Goal: Task Accomplishment & Management: Complete application form

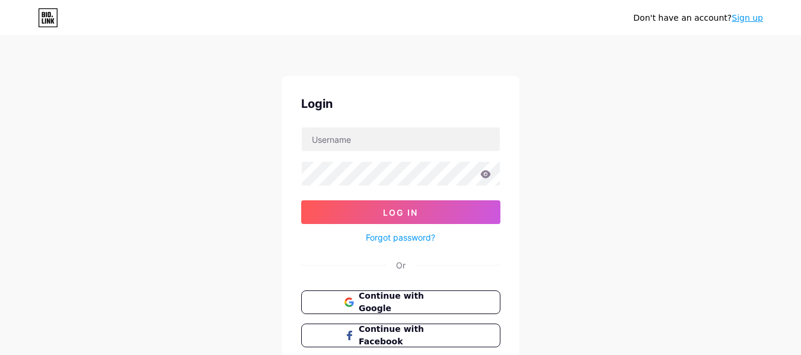
click at [749, 14] on link "Sign up" at bounding box center [747, 17] width 31 height 9
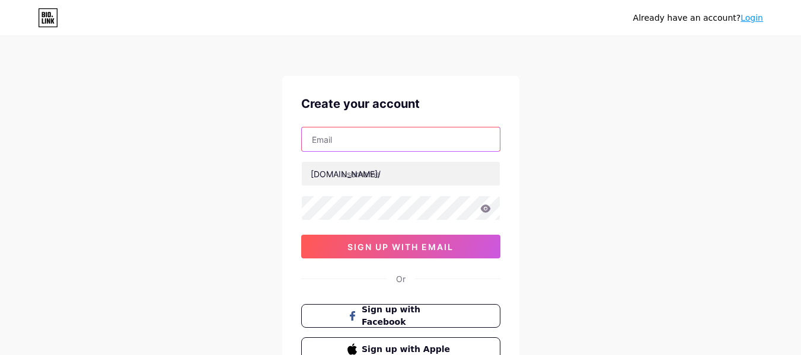
click at [347, 142] on input "text" at bounding box center [401, 140] width 198 height 24
paste input "[EMAIL_ADDRESS][DOMAIN_NAME]"
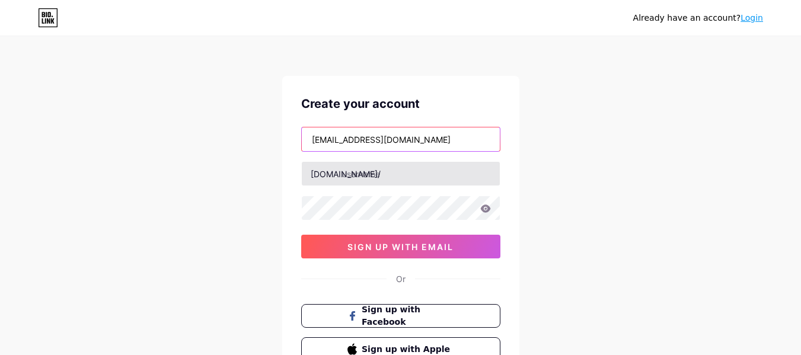
type input "[EMAIL_ADDRESS][DOMAIN_NAME]"
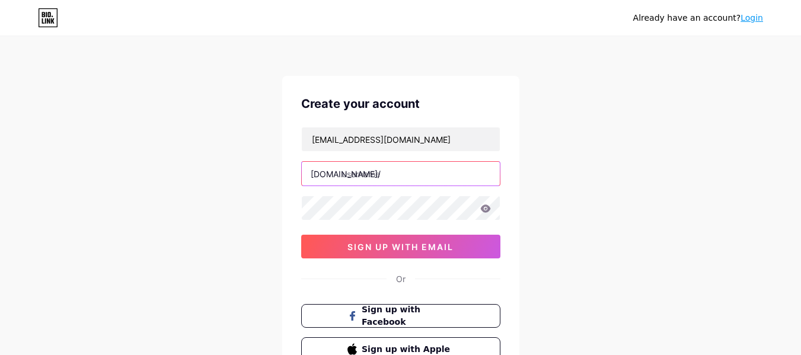
click at [389, 175] on input "text" at bounding box center [401, 174] width 198 height 24
type input "hgfghgf"
click at [488, 212] on icon at bounding box center [485, 209] width 10 height 8
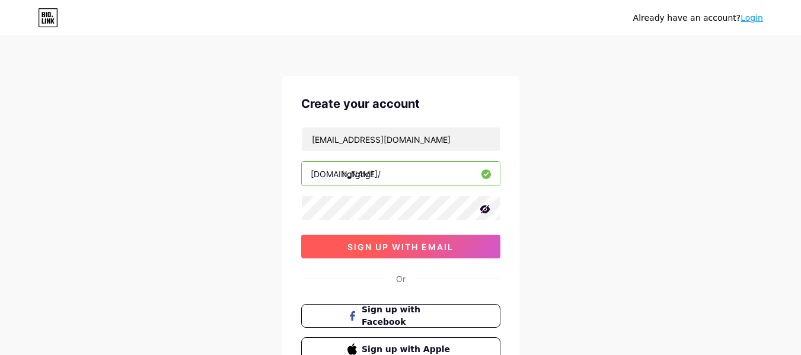
click at [441, 246] on span "sign up with email" at bounding box center [401, 247] width 106 height 10
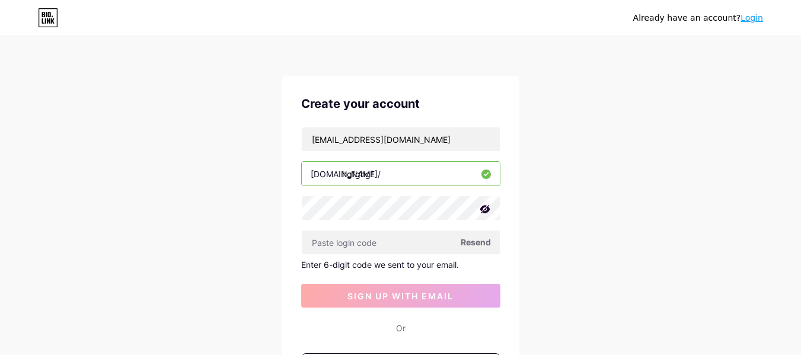
click at [478, 240] on span "Resend" at bounding box center [476, 242] width 30 height 12
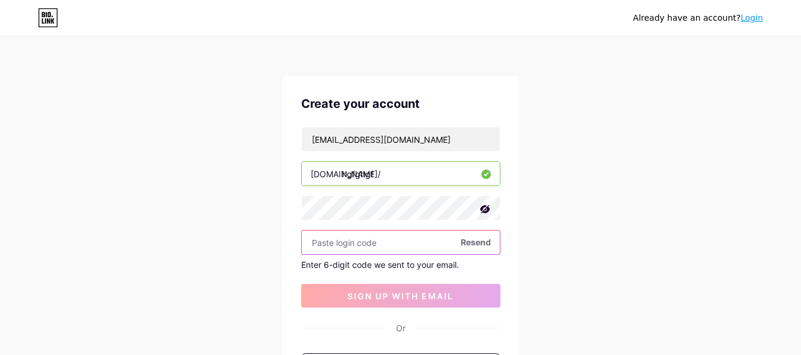
paste input "967982"
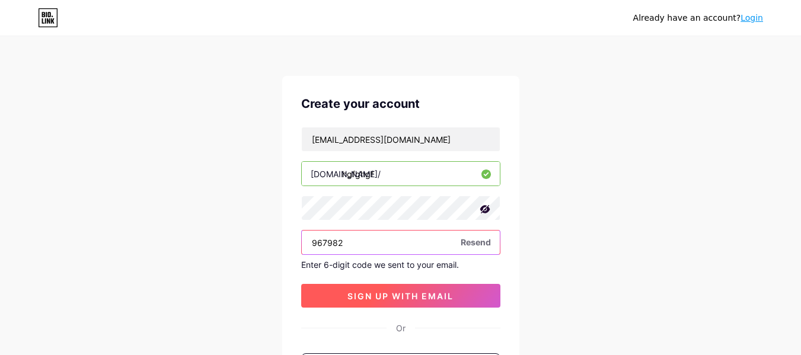
type input "967982"
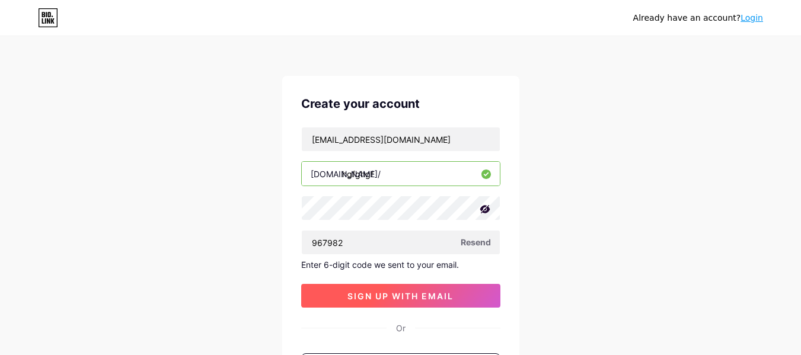
click at [390, 290] on button "sign up with email" at bounding box center [400, 296] width 199 height 24
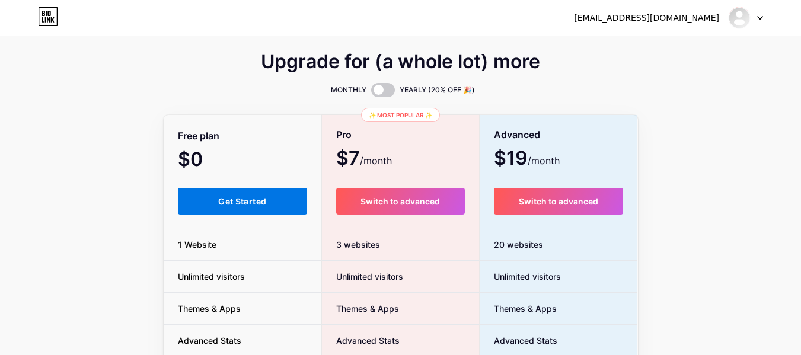
click at [263, 206] on button "Get Started" at bounding box center [243, 201] width 130 height 27
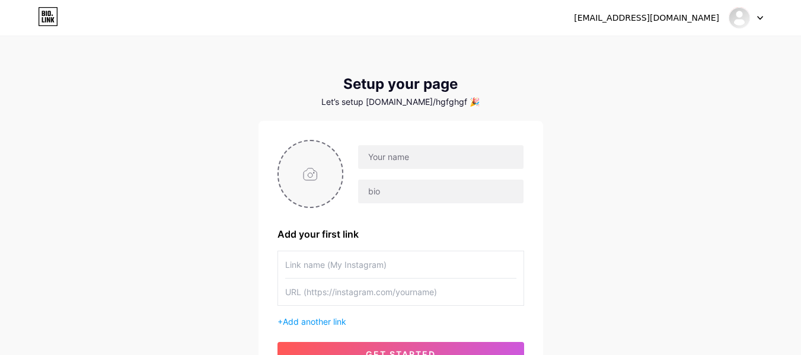
click at [308, 174] on input "file" at bounding box center [311, 174] width 64 height 66
type input "C:\fakepath\Black and Orange Modern Graphic Designer Facebook Profile Picture (…"
click at [402, 317] on div "+ Add another link" at bounding box center [401, 322] width 247 height 12
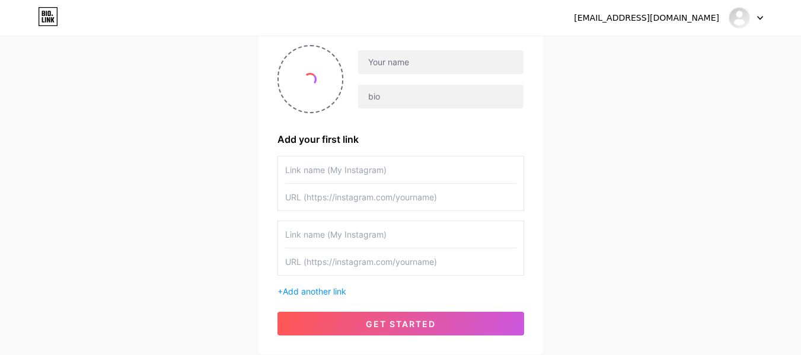
scroll to position [96, 0]
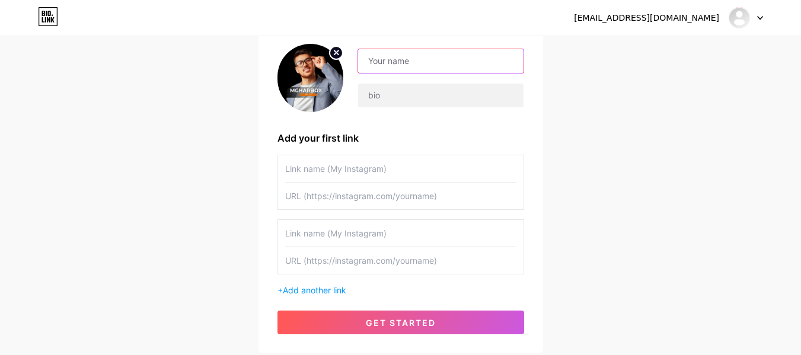
click at [418, 58] on input "text" at bounding box center [440, 61] width 165 height 24
click at [650, 183] on div "[EMAIL_ADDRESS][DOMAIN_NAME] Dashboard Logout Setup your page Let’s setup [DOMA…" at bounding box center [400, 148] width 801 height 488
click at [430, 56] on input "text" at bounding box center [440, 61] width 165 height 24
paste input "Mgharbox Bdarija"
click at [411, 66] on input "Mgharbox Bdarija" at bounding box center [440, 61] width 165 height 24
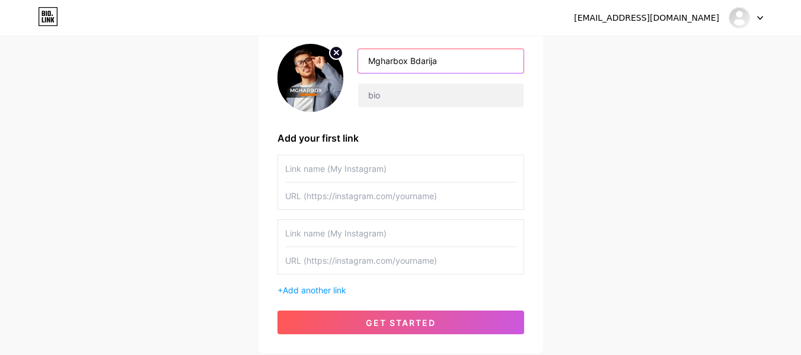
type input "Mgharbox Bdarija"
